Goal: Find specific page/section: Find specific page/section

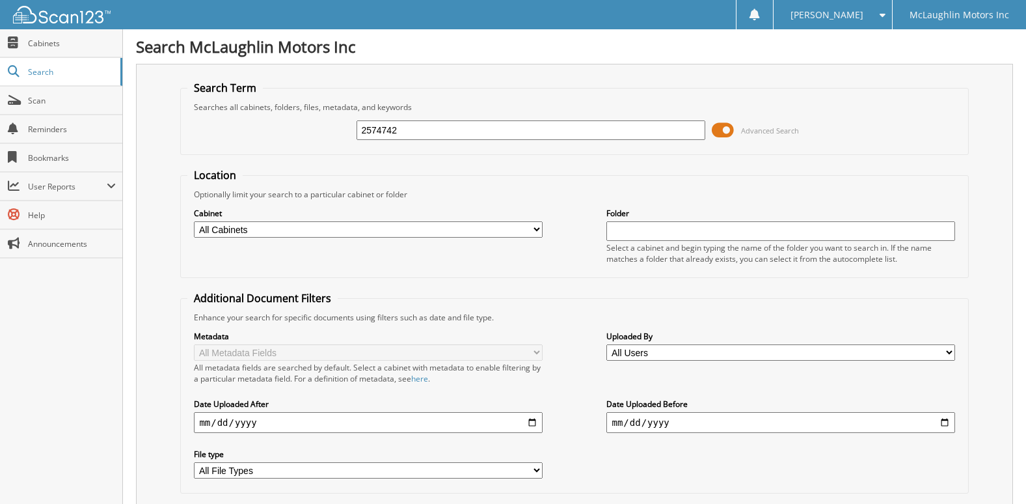
click at [412, 123] on input "2574742" at bounding box center [531, 130] width 348 height 20
click at [417, 131] on input "25" at bounding box center [531, 130] width 348 height 20
type input "2573844"
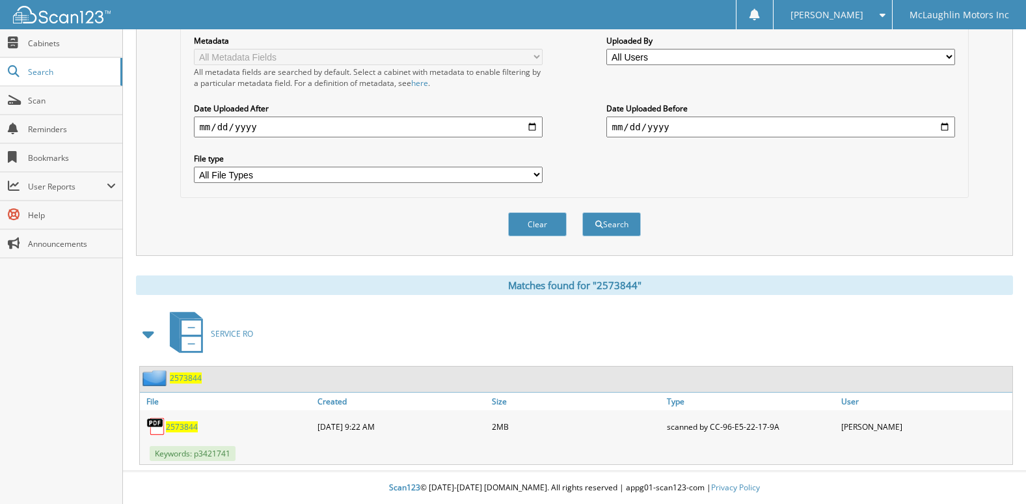
drag, startPoint x: 174, startPoint y: 430, endPoint x: 217, endPoint y: 429, distance: 43.0
click at [174, 430] on span "2573844" at bounding box center [182, 426] width 32 height 11
